Goal: Entertainment & Leisure: Consume media (video, audio)

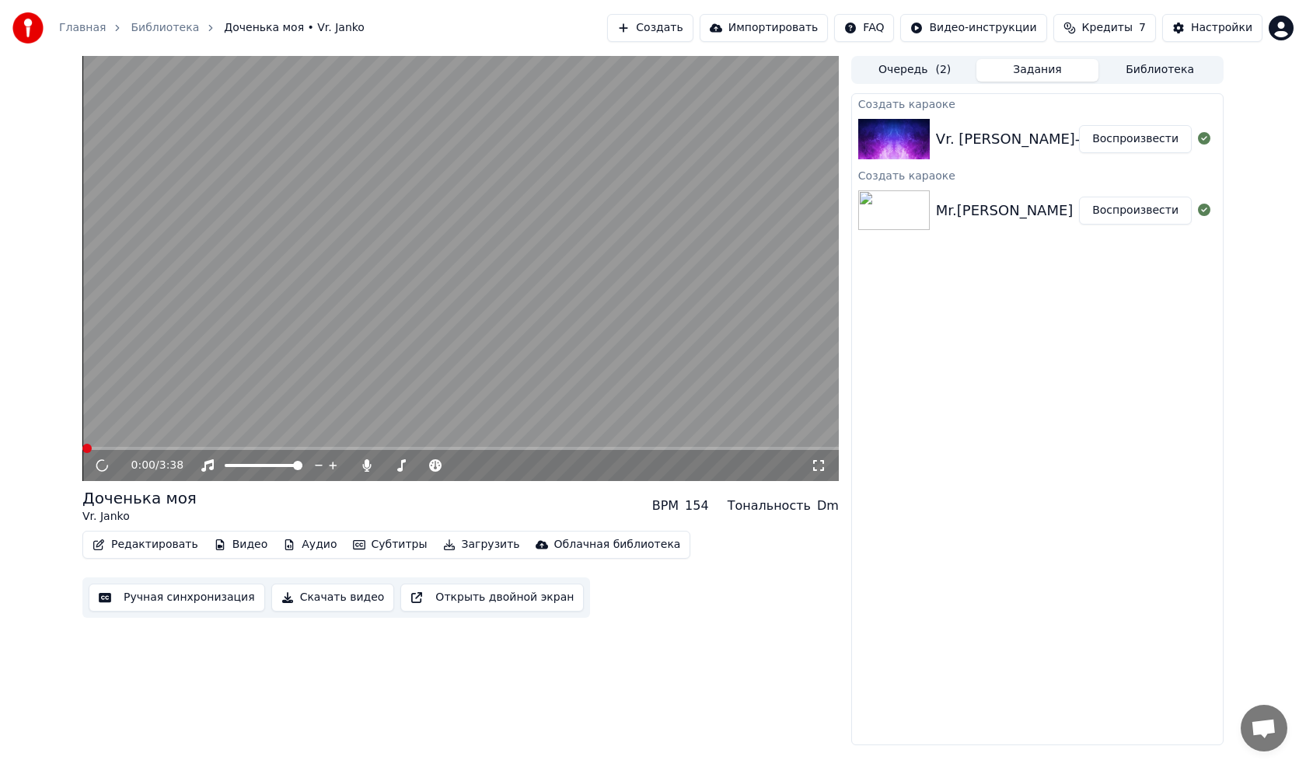
click at [896, 138] on img at bounding box center [894, 139] width 72 height 40
click at [319, 599] on button "Скачать видео" at bounding box center [333, 598] width 124 height 28
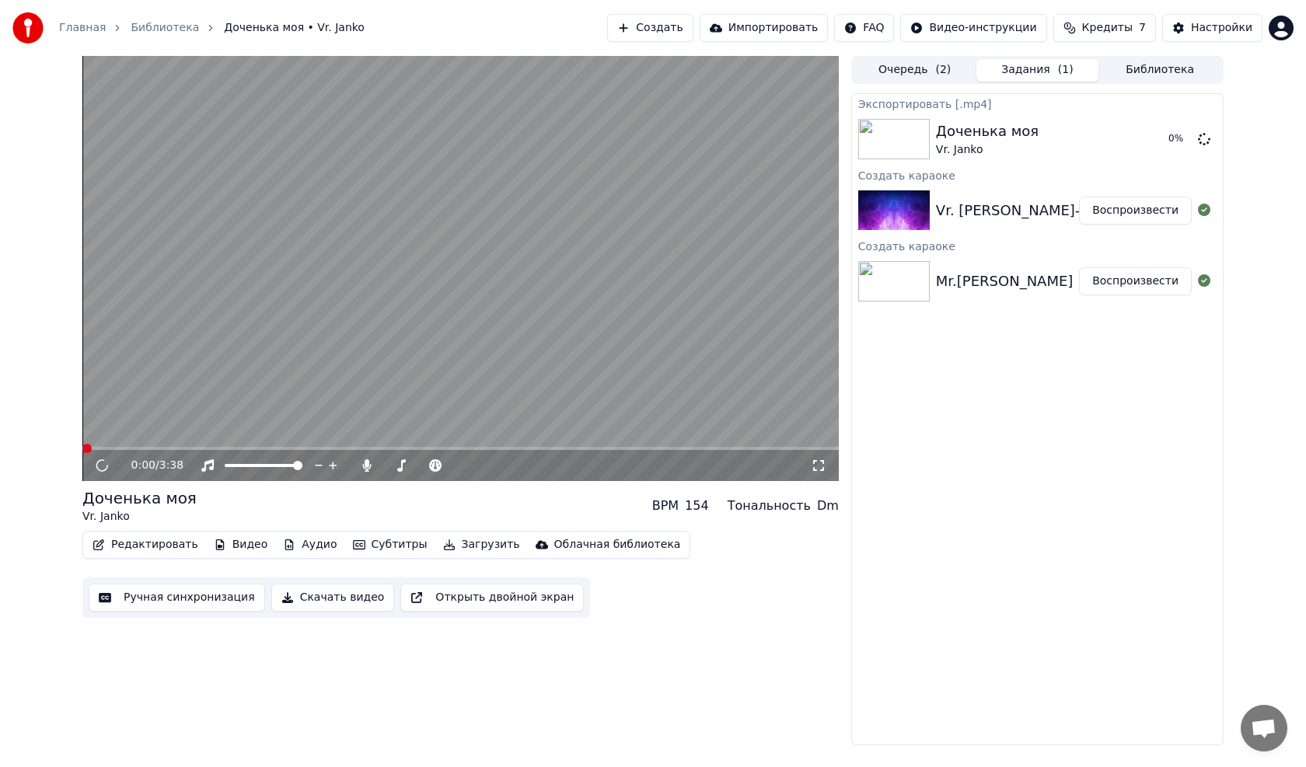
click at [966, 275] on div "Mr.[PERSON_NAME]" at bounding box center [1005, 282] width 138 height 22
click at [1208, 140] on icon at bounding box center [1204, 138] width 12 height 12
click at [990, 285] on div "Mr.[PERSON_NAME]" at bounding box center [1005, 282] width 138 height 22
click at [1116, 283] on button "Воспроизвести" at bounding box center [1135, 281] width 113 height 28
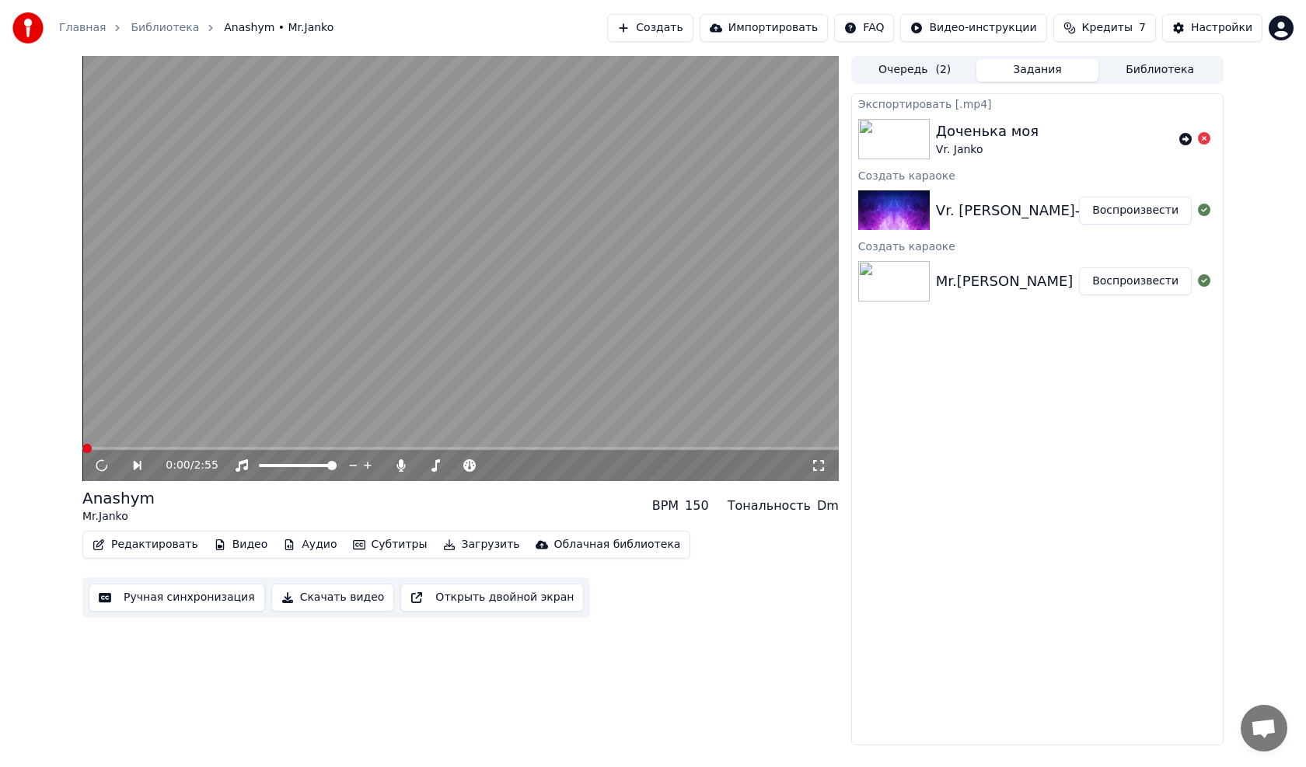
click at [1131, 210] on button "Воспроизвести" at bounding box center [1135, 211] width 113 height 28
